Goal: Navigation & Orientation: Find specific page/section

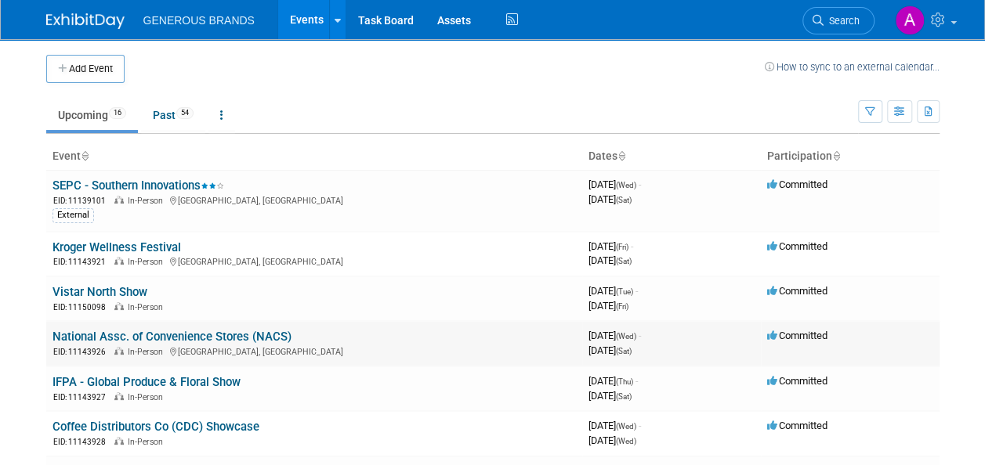
click at [252, 335] on link "National Assc. of Convenience Stores (NACS)" at bounding box center [171, 337] width 239 height 14
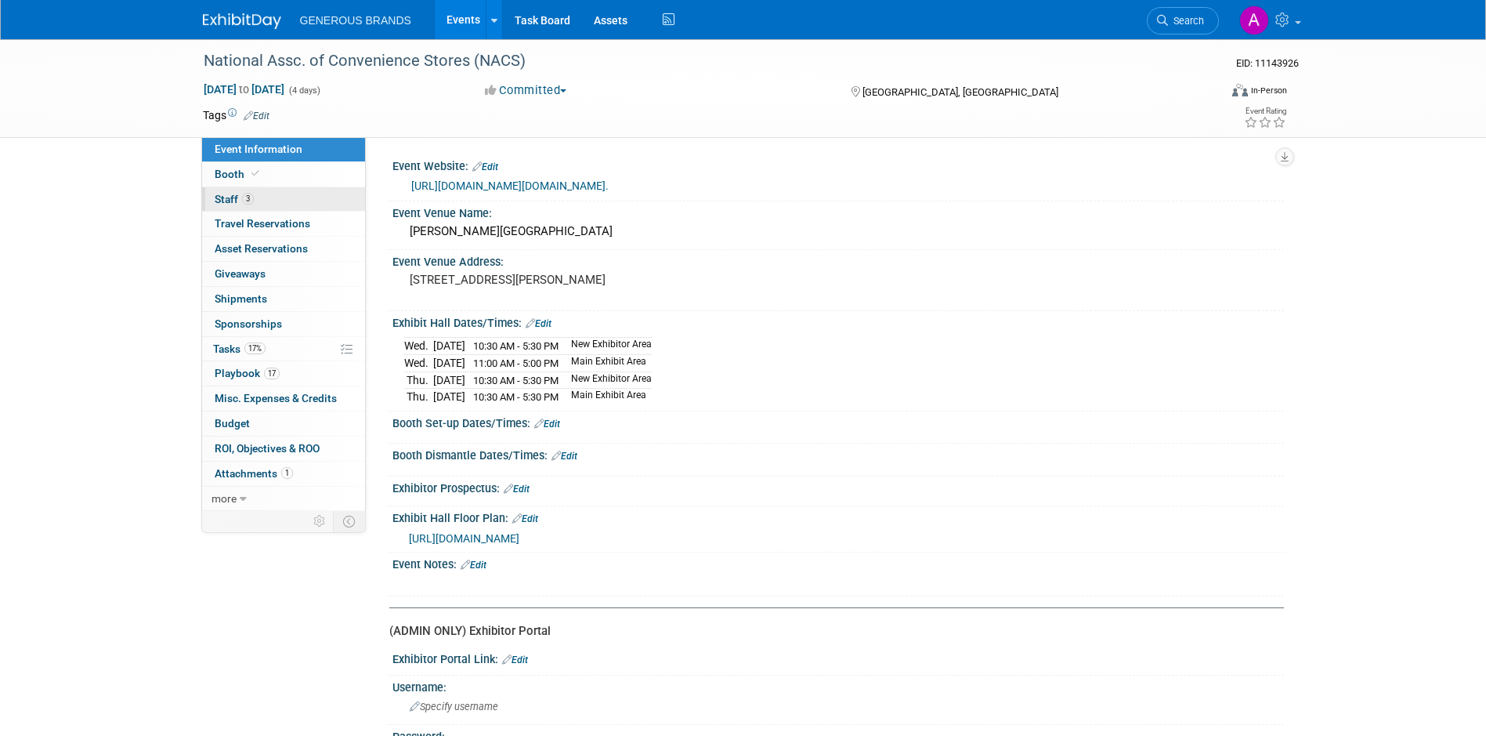
click at [316, 198] on link "3 Staff 3" at bounding box center [283, 199] width 163 height 24
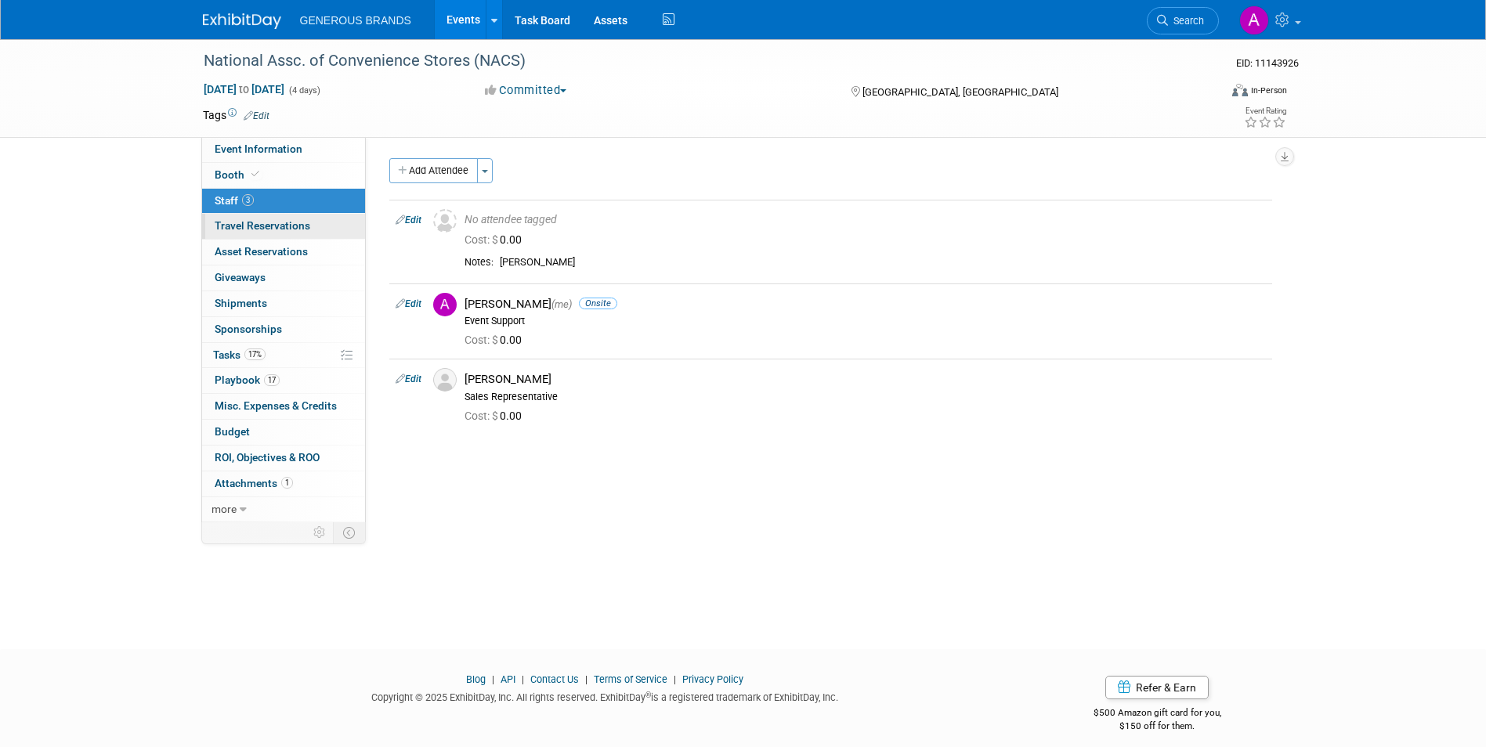
click at [255, 230] on span "Travel Reservations 0" at bounding box center [263, 225] width 96 height 13
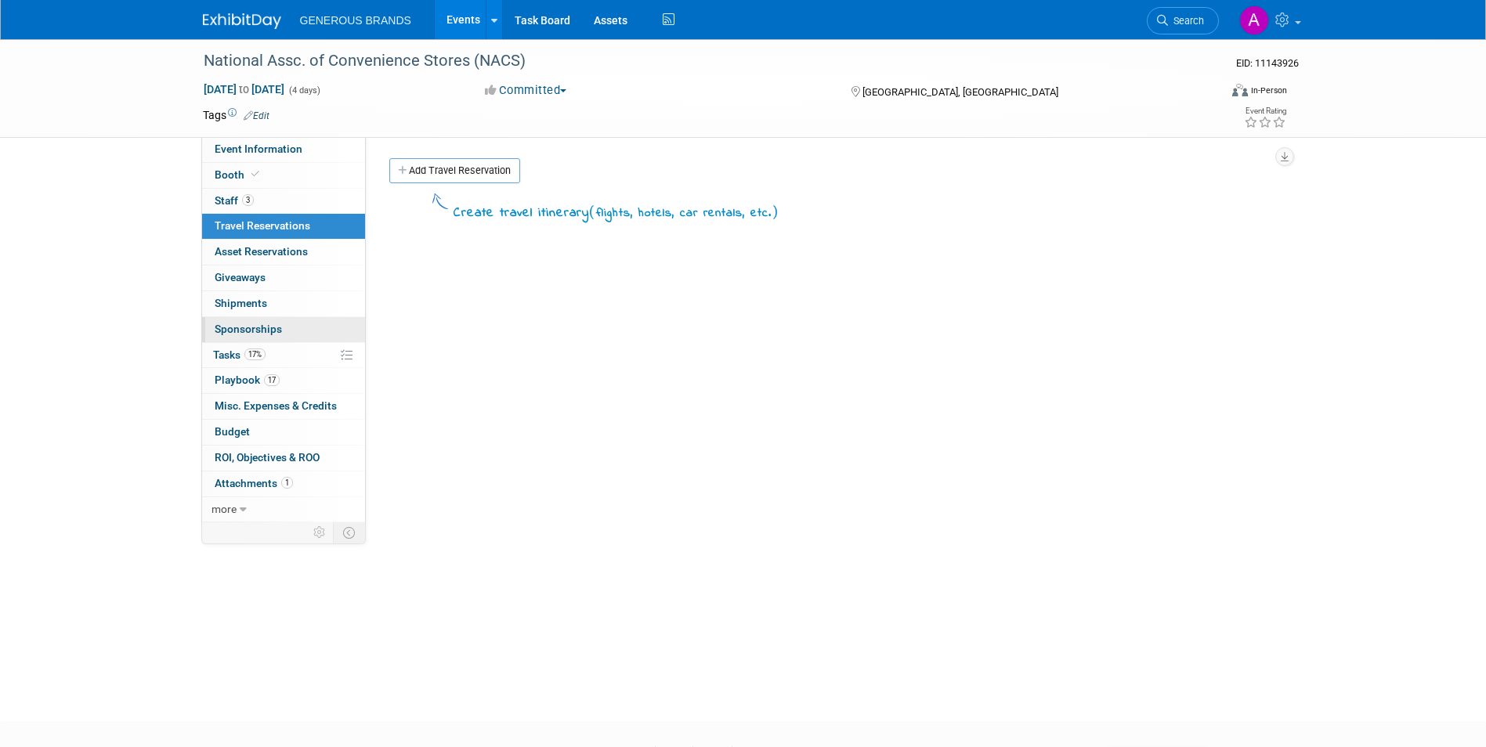
click at [265, 339] on link "0 Sponsorships 0" at bounding box center [283, 329] width 163 height 25
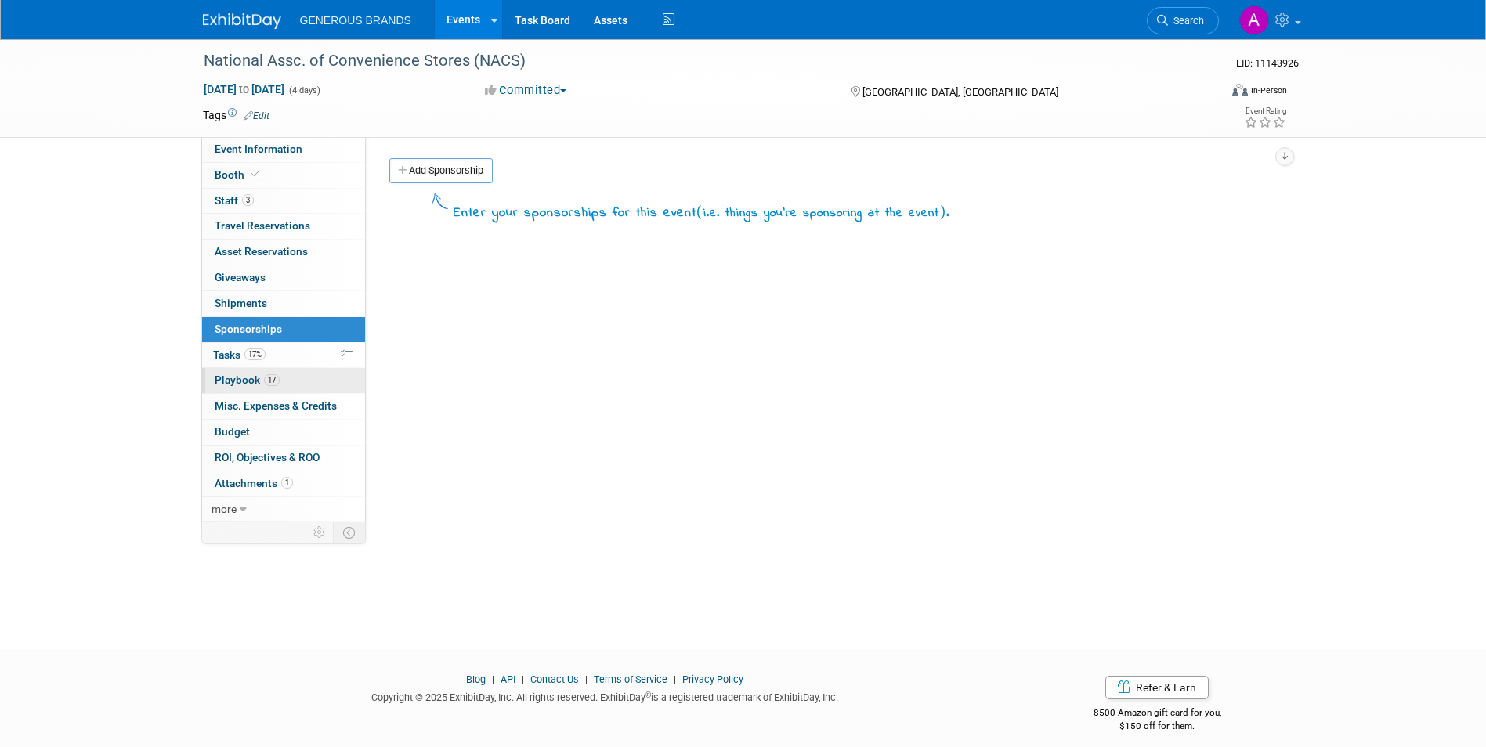
click at [278, 370] on link "17 Playbook 17" at bounding box center [283, 380] width 163 height 25
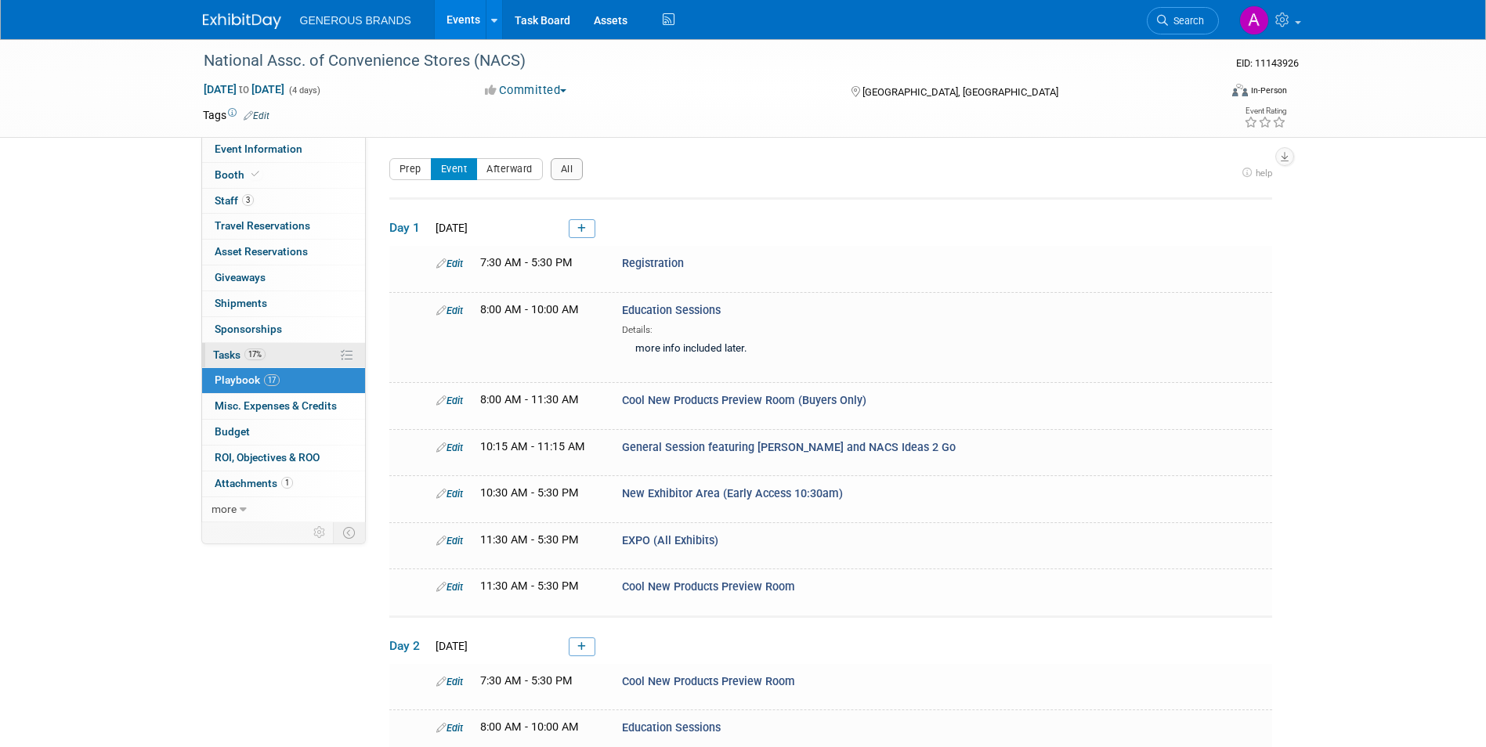
click at [285, 360] on link "17% Tasks 17%" at bounding box center [283, 355] width 163 height 25
